Goal: Check status: Check status

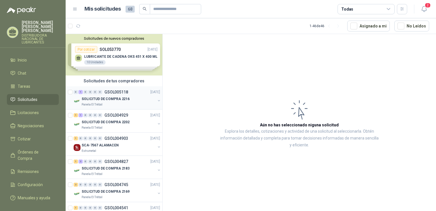
click at [96, 95] on div "SOLICITUD DE COMPRA 2216" at bounding box center [119, 98] width 74 height 7
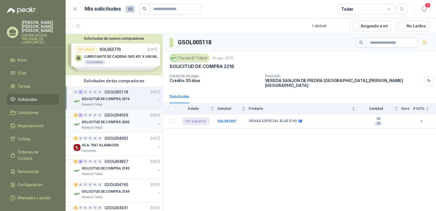
click at [108, 121] on p "SOLICITUD DE COMPRA 2202" at bounding box center [106, 121] width 48 height 5
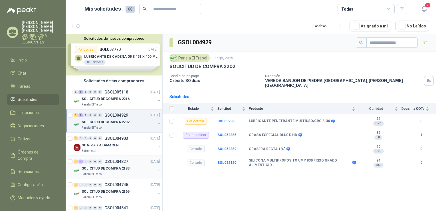
click at [113, 166] on p "SOLICITUD DE COMPRA 2183" at bounding box center [106, 168] width 48 height 5
